Goal: Task Accomplishment & Management: Manage account settings

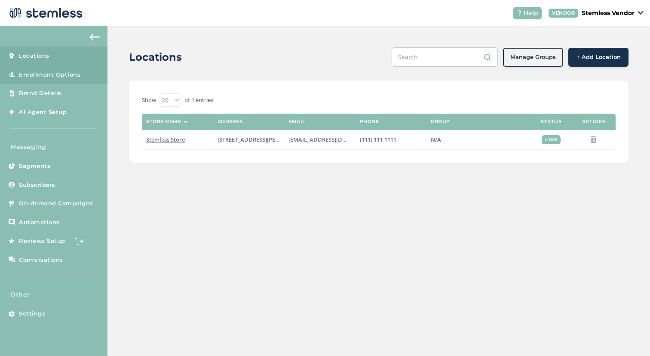
click at [90, 78] on link "Enrollment Options" at bounding box center [54, 74] width 108 height 19
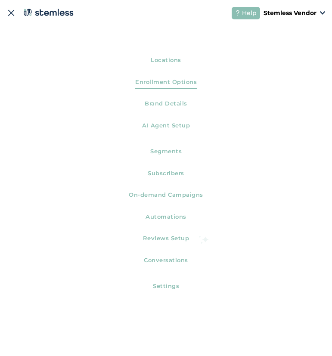
click at [10, 15] on img at bounding box center [11, 13] width 9 height 9
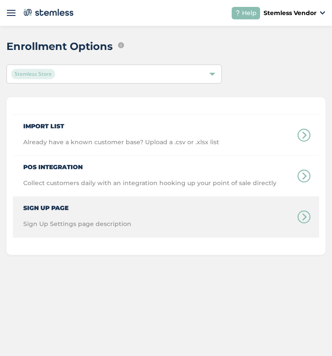
click at [112, 213] on div "Sign Up Page Sign Up Settings page description" at bounding box center [72, 217] width 118 height 40
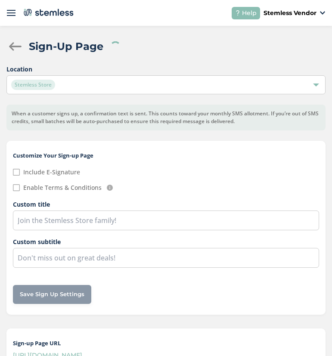
checkbox input "false"
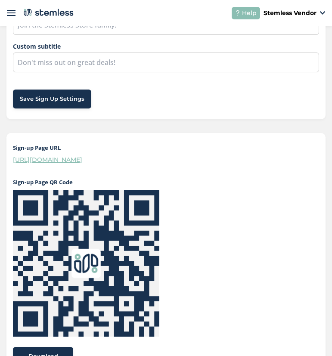
scroll to position [197, 0]
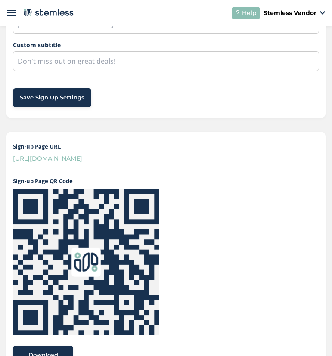
click at [82, 158] on link "[URL][DOMAIN_NAME]" at bounding box center [47, 158] width 69 height 8
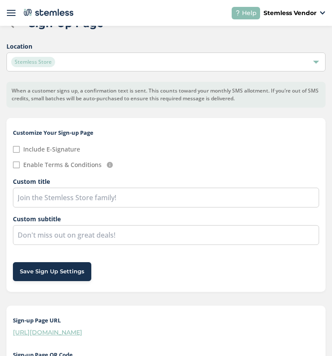
scroll to position [0, 0]
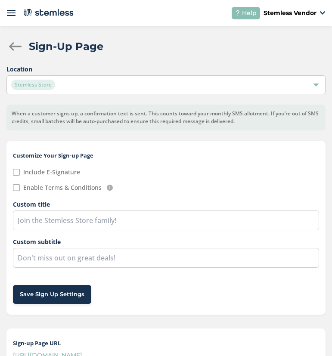
click at [294, 16] on p "Stemless Vendor" at bounding box center [289, 13] width 53 height 9
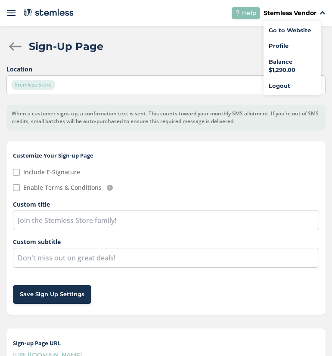
click at [290, 48] on link "Profile" at bounding box center [291, 46] width 47 height 9
